Goal: Transaction & Acquisition: Purchase product/service

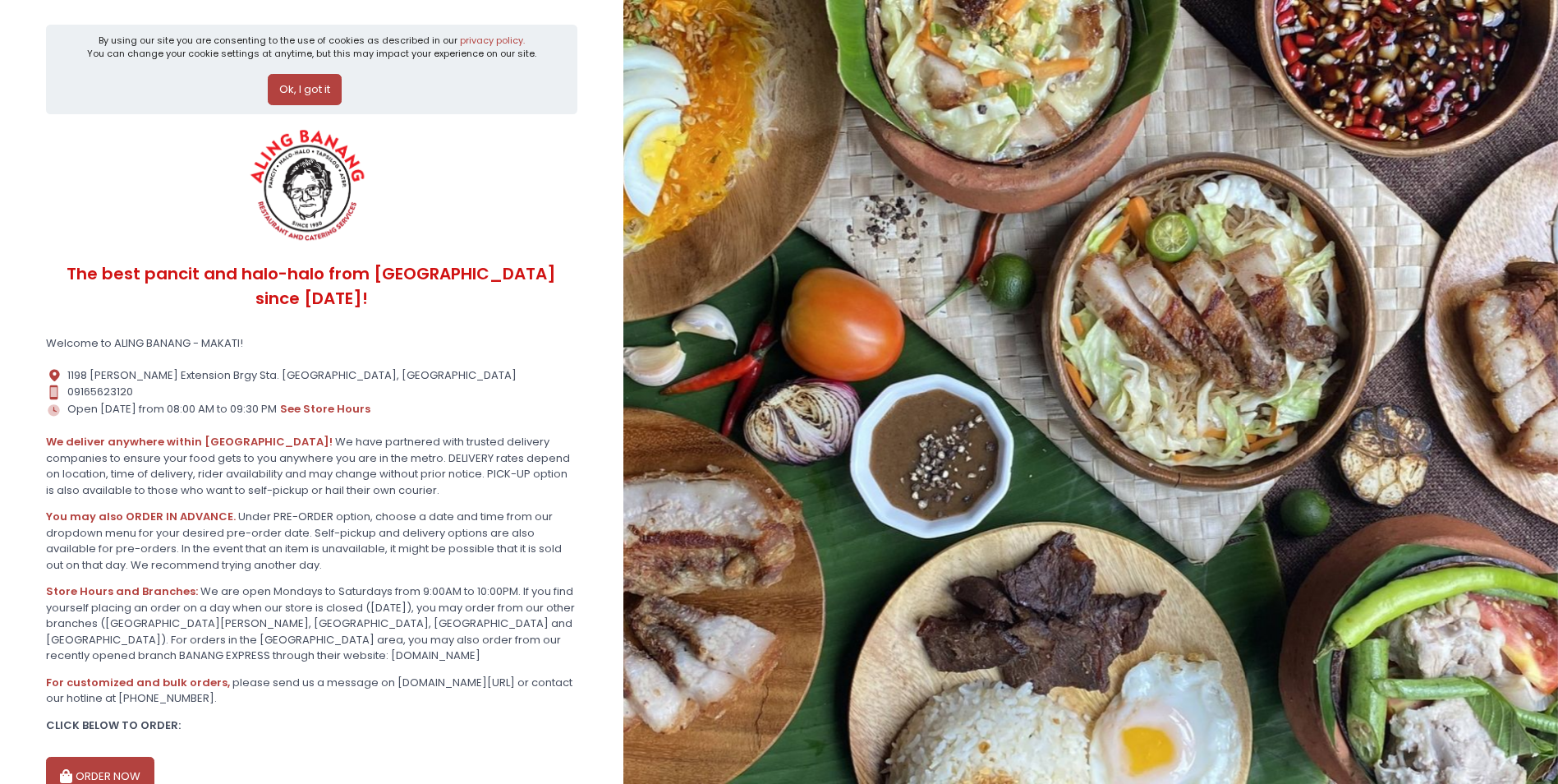
click at [318, 89] on button "Ok, I got it" at bounding box center [304, 89] width 74 height 31
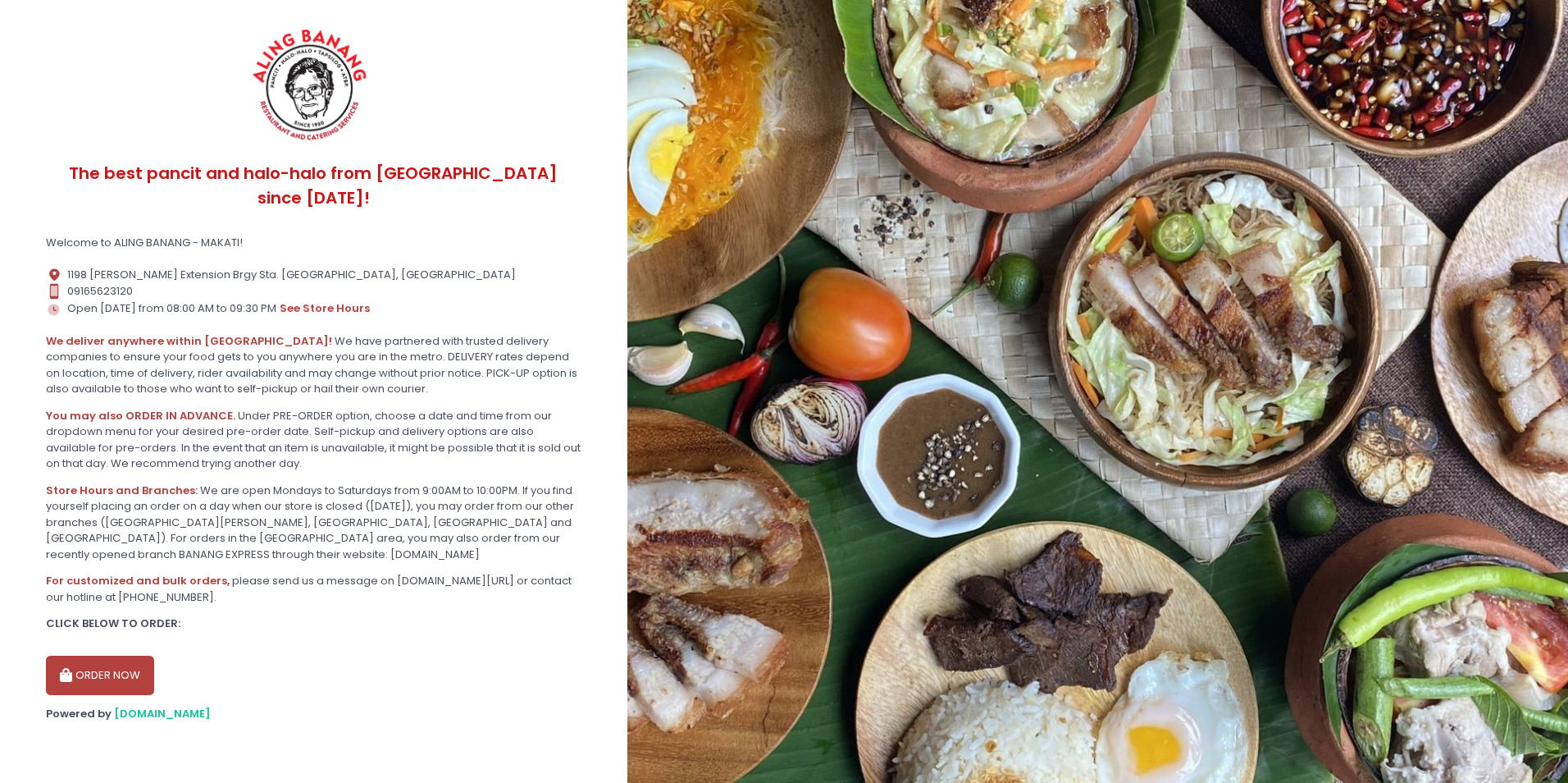
click at [83, 655] on button "ORDER NOW" at bounding box center [100, 674] width 108 height 39
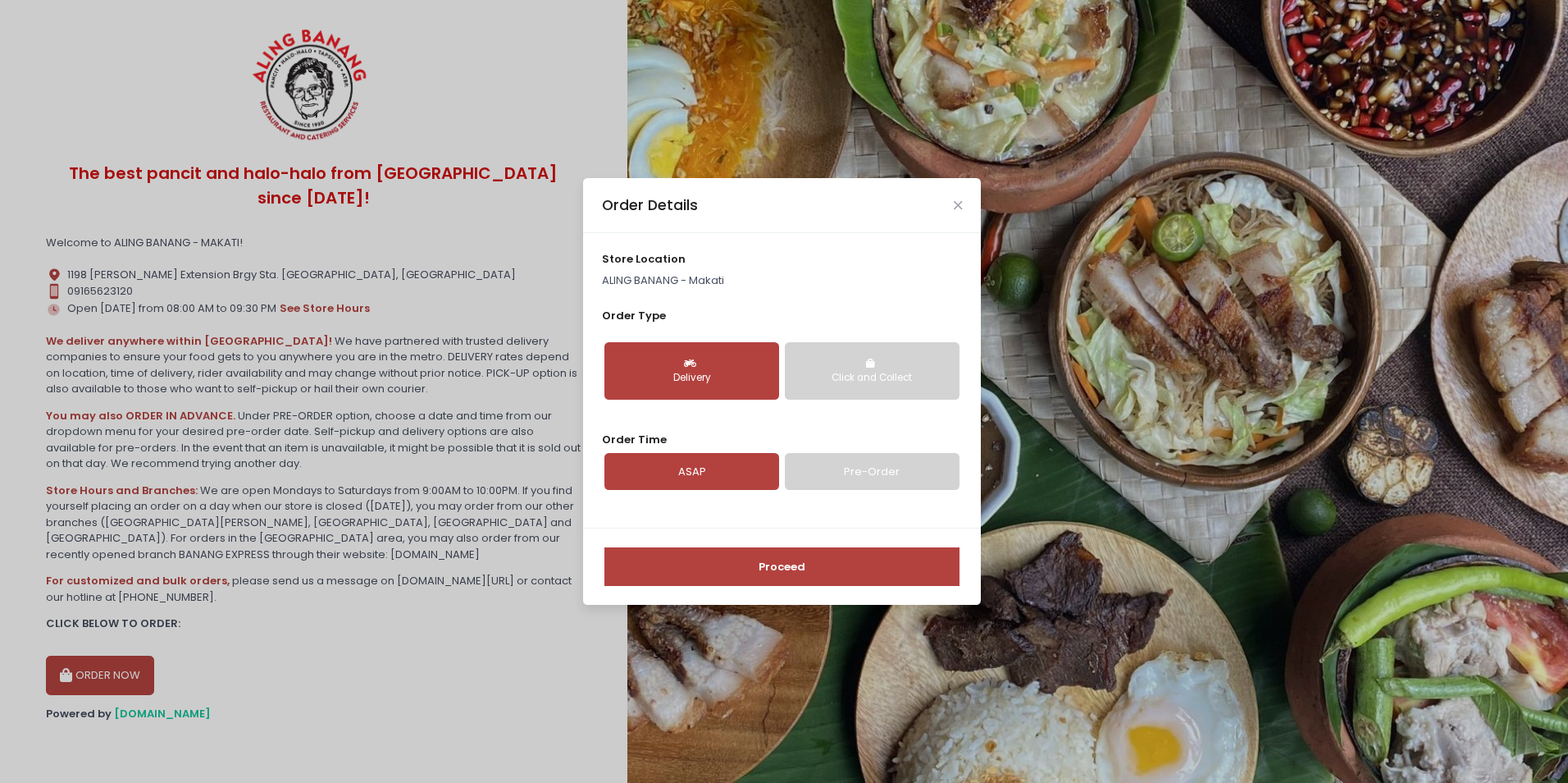
click at [684, 375] on div "Delivery" at bounding box center [692, 378] width 152 height 15
click at [824, 467] on link "Pre-Order" at bounding box center [872, 471] width 174 height 38
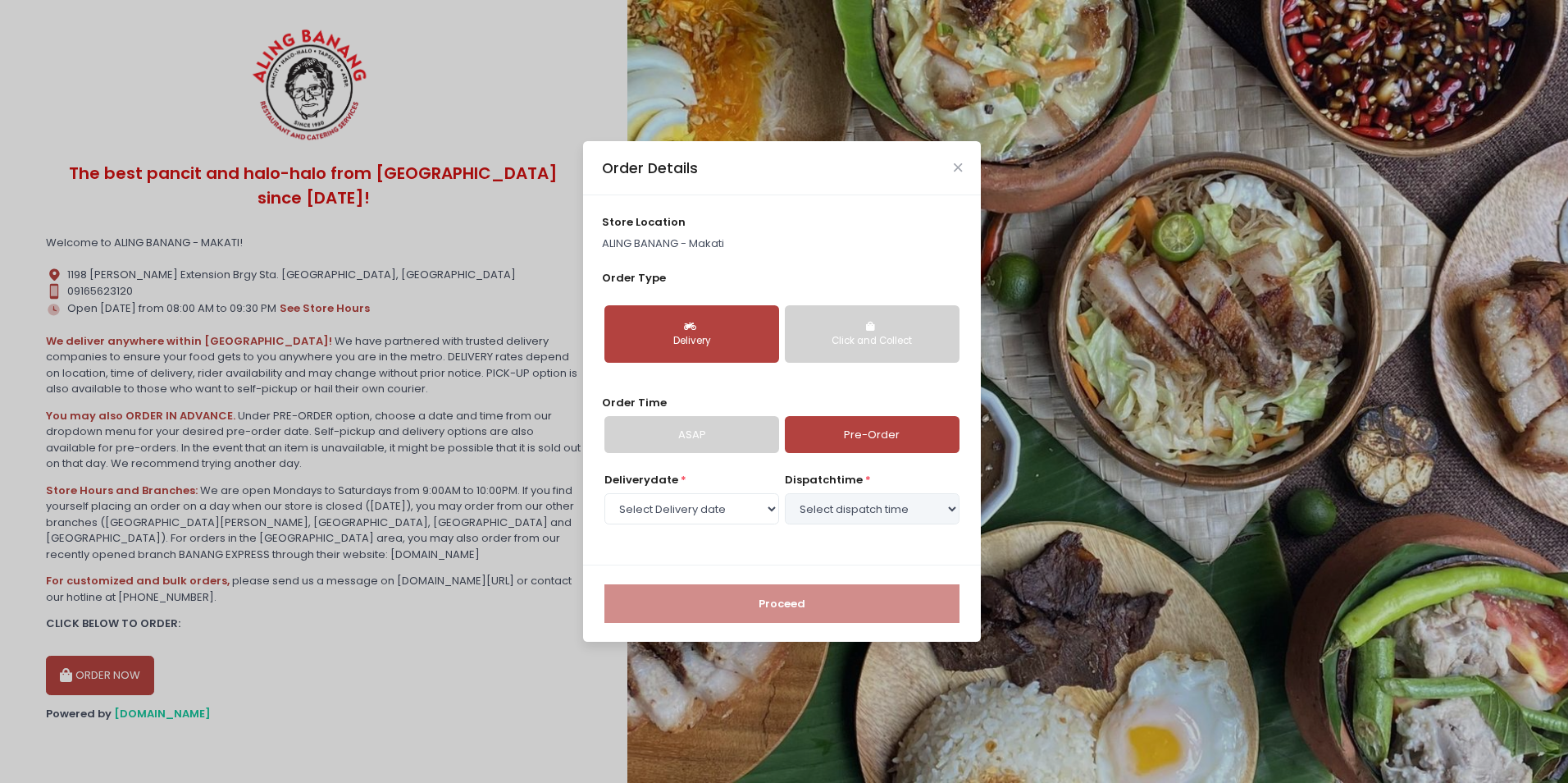
select select "[DATE]"
click at [703, 517] on select "Select Delivery date [DATE] [DATE] [DATE] [DATE] [DATE] [DATE] [DATE] [DATE] [D…" at bounding box center [691, 508] width 174 height 31
click at [809, 510] on select "Select dispatch time 01:30 PM - 02:00 PM 02:00 PM - 02:30 PM 02:30 PM - 03:00 P…" at bounding box center [872, 508] width 174 height 31
click at [785, 493] on select "Select dispatch time 01:30 PM - 02:00 PM 02:00 PM - 02:30 PM 02:30 PM - 03:00 P…" at bounding box center [872, 508] width 174 height 31
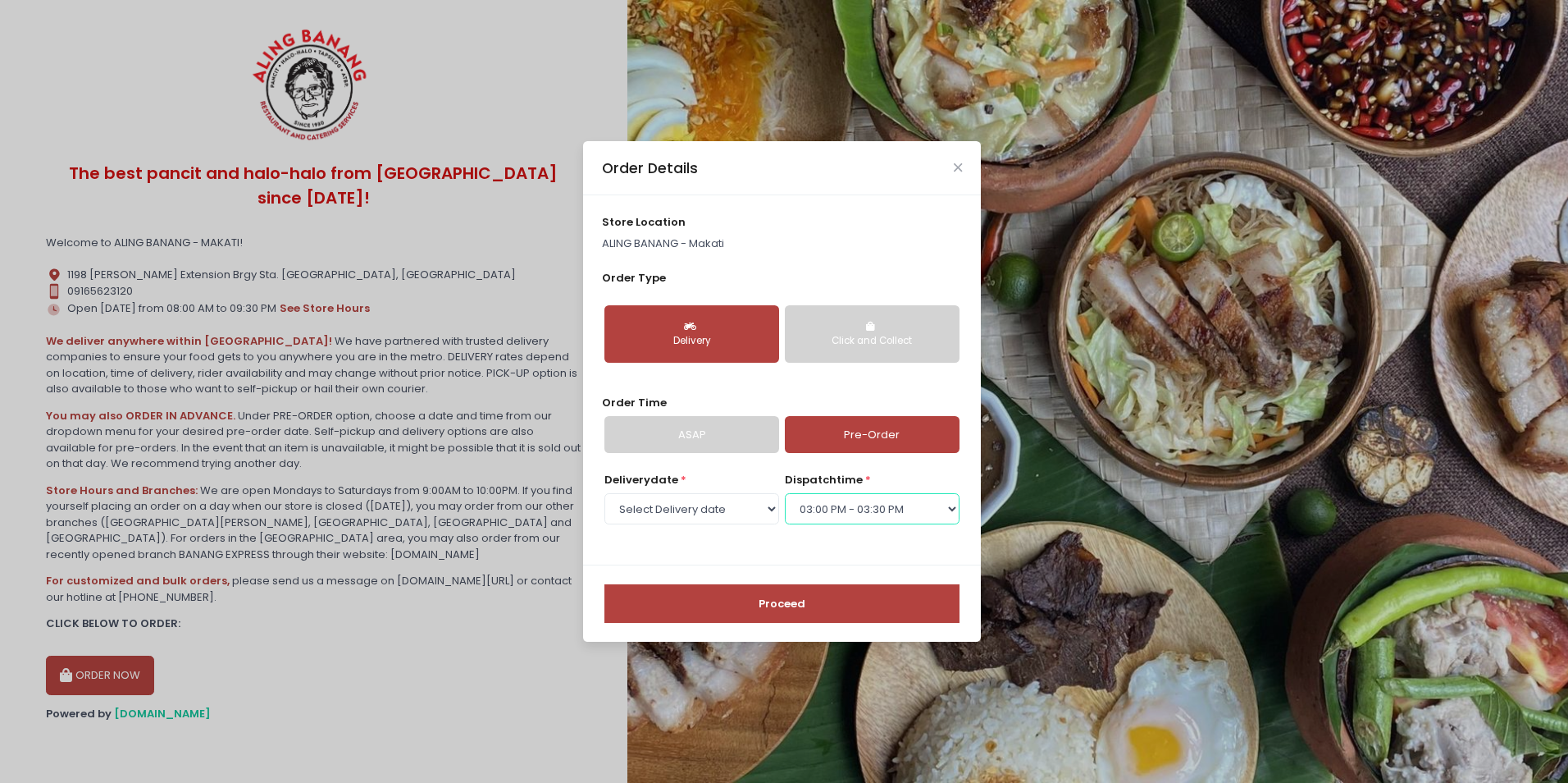
click at [885, 508] on select "Select dispatch time 01:30 PM - 02:00 PM 02:00 PM - 02:30 PM 02:30 PM - 03:00 P…" at bounding box center [872, 508] width 174 height 31
select select "14:30"
click at [785, 493] on select "Select dispatch time 01:30 PM - 02:00 PM 02:00 PM - 02:30 PM 02:30 PM - 03:00 P…" at bounding box center [872, 508] width 174 height 31
click at [820, 592] on button "Proceed" at bounding box center [782, 604] width 355 height 39
